Goal: Transaction & Acquisition: Purchase product/service

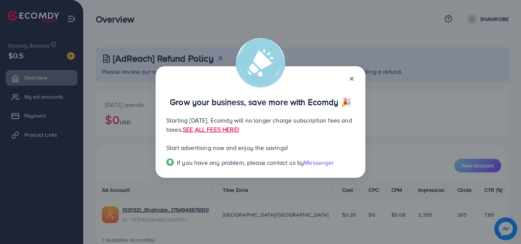
click at [349, 81] on icon at bounding box center [352, 79] width 6 height 6
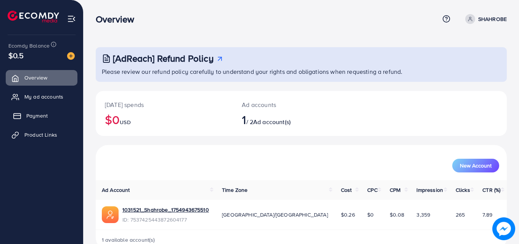
click at [26, 121] on link "Payment" at bounding box center [42, 115] width 72 height 15
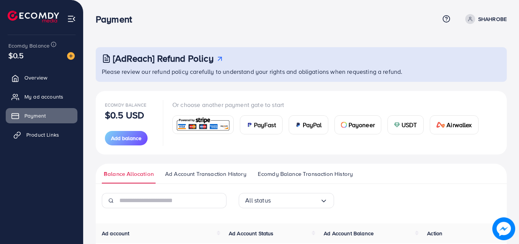
click at [26, 137] on span "Product Links" at bounding box center [42, 135] width 33 height 8
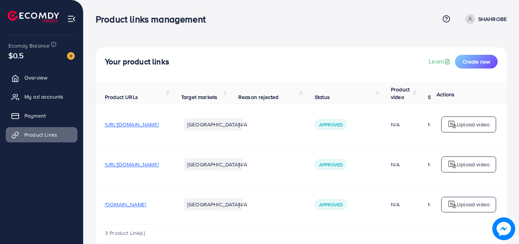
click at [159, 124] on span "[URL][DOMAIN_NAME]" at bounding box center [132, 125] width 54 height 8
click at [481, 58] on button "Create new" at bounding box center [476, 62] width 43 height 14
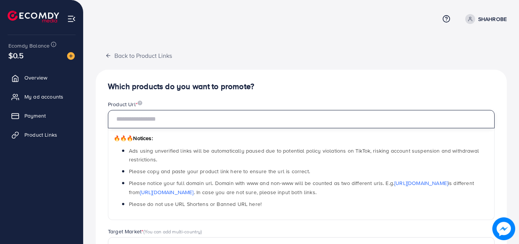
click at [166, 117] on input "text" at bounding box center [301, 119] width 387 height 18
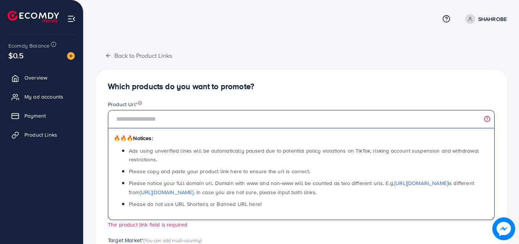
paste input "**********"
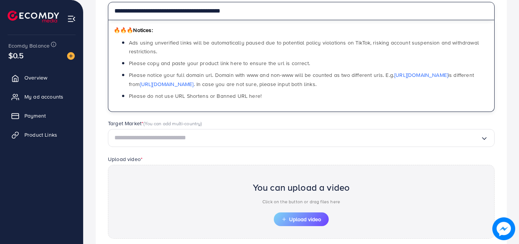
scroll to position [124, 0]
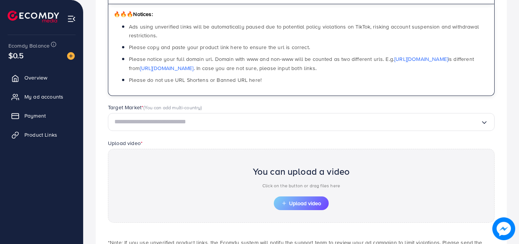
type input "**********"
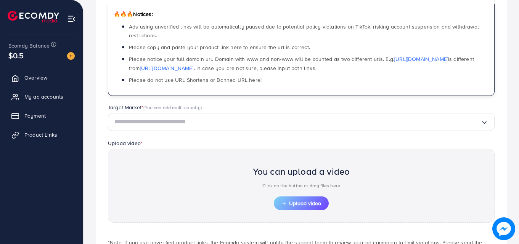
click at [211, 123] on input "Search for option" at bounding box center [297, 122] width 366 height 12
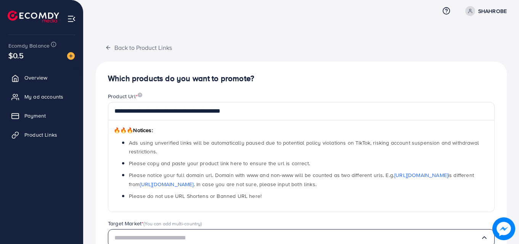
scroll to position [0, 0]
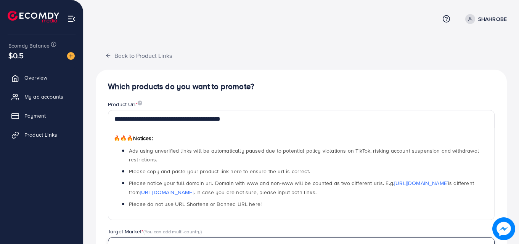
click at [58, 107] on ul "Overview My ad accounts Payment Product Links" at bounding box center [41, 109] width 83 height 84
click at [48, 116] on link "Payment" at bounding box center [42, 115] width 72 height 15
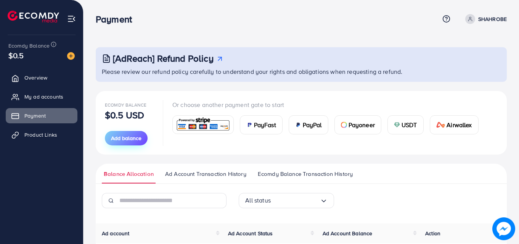
click at [125, 142] on button "Add balance" at bounding box center [126, 138] width 43 height 14
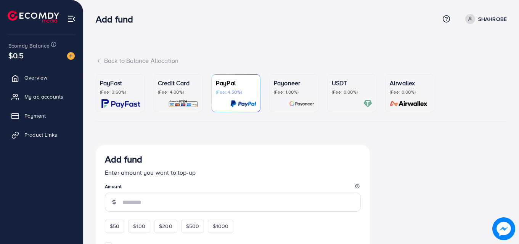
click at [193, 100] on img at bounding box center [183, 104] width 30 height 9
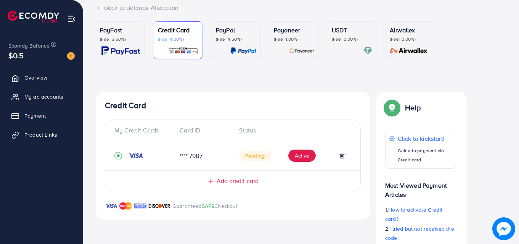
scroll to position [60, 0]
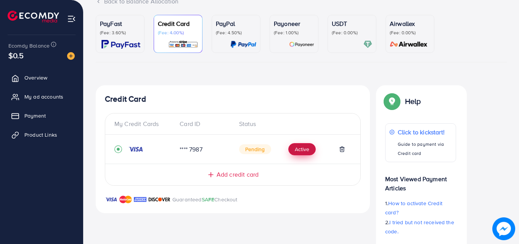
click at [297, 153] on button "Active" at bounding box center [301, 149] width 27 height 12
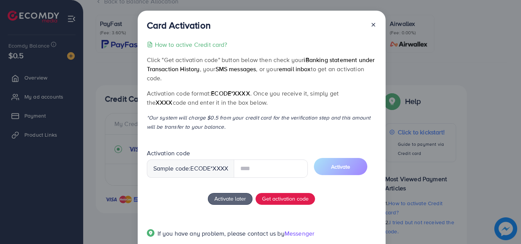
click at [257, 175] on input "text" at bounding box center [271, 169] width 74 height 18
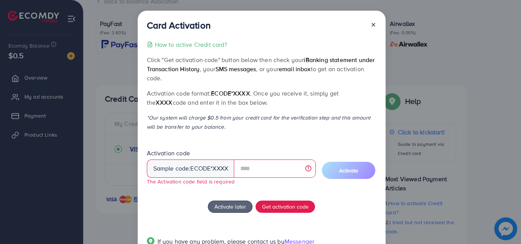
click at [171, 204] on div "Activate later Get activation code" at bounding box center [262, 207] width 230 height 12
click at [207, 170] on span "ecode" at bounding box center [200, 168] width 20 height 9
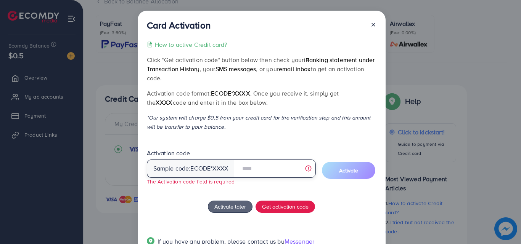
click at [248, 169] on input "text" at bounding box center [275, 169] width 82 height 18
type input "*****"
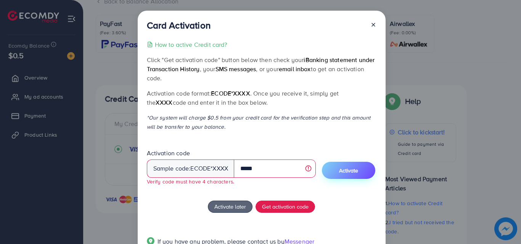
click at [346, 171] on span "Activate" at bounding box center [348, 171] width 19 height 8
click at [353, 170] on span "Activate" at bounding box center [348, 171] width 19 height 8
click at [374, 27] on icon at bounding box center [373, 25] width 6 height 6
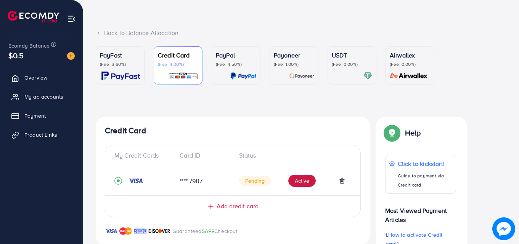
scroll to position [0, 0]
